Goal: Find contact information: Find contact information

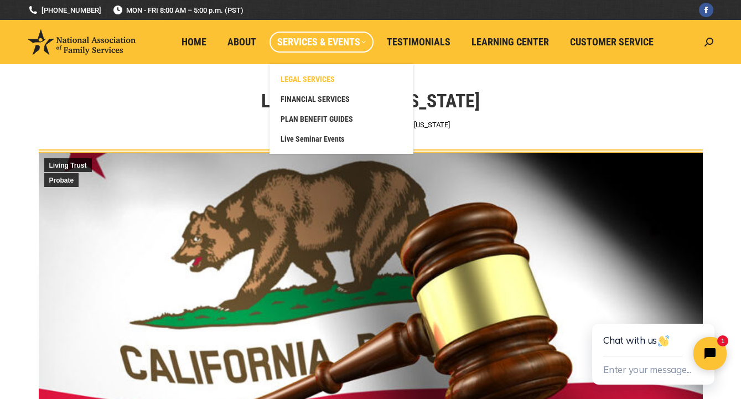
click at [332, 77] on span "LEGAL SERVICES" at bounding box center [308, 79] width 54 height 10
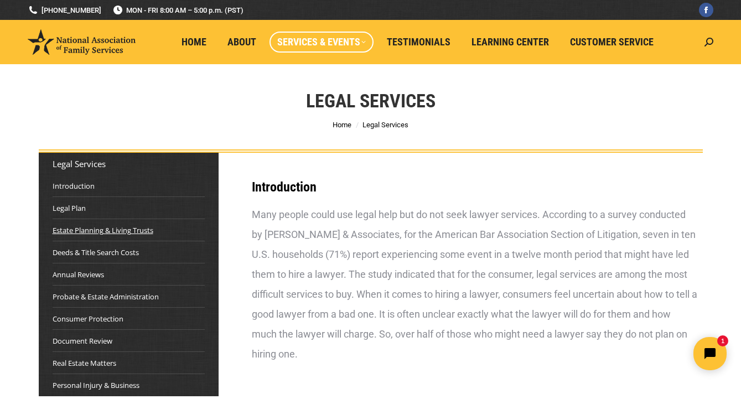
click at [97, 235] on link "Estate Planning & Living Trusts" at bounding box center [103, 230] width 101 height 11
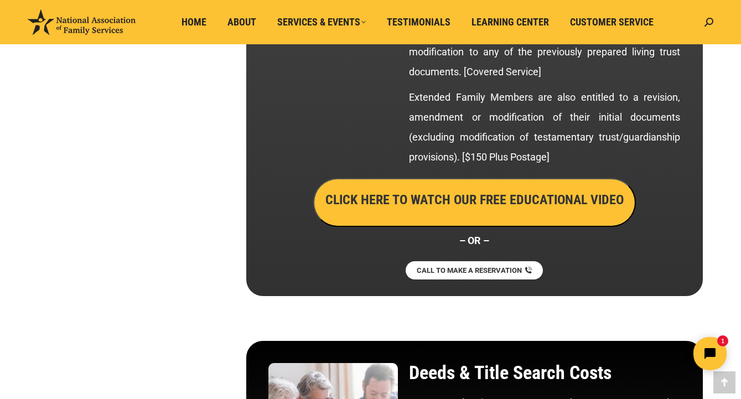
scroll to position [2117, 0]
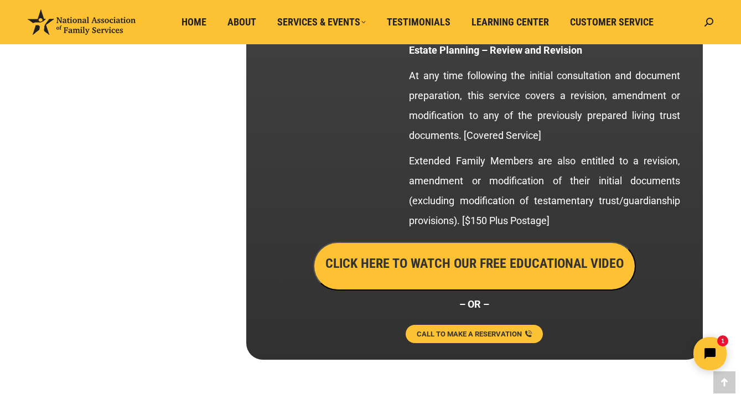
click at [462, 328] on link "CALL TO MAKE A RESERVATION" at bounding box center [474, 334] width 137 height 18
